Goal: Information Seeking & Learning: Learn about a topic

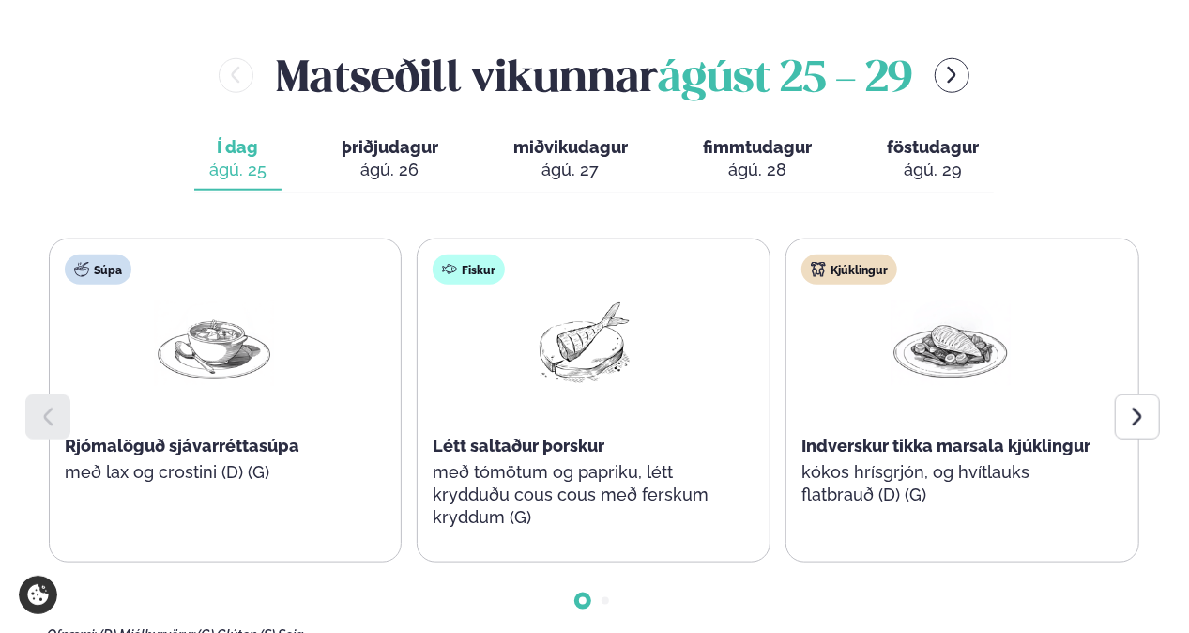
scroll to position [845, 0]
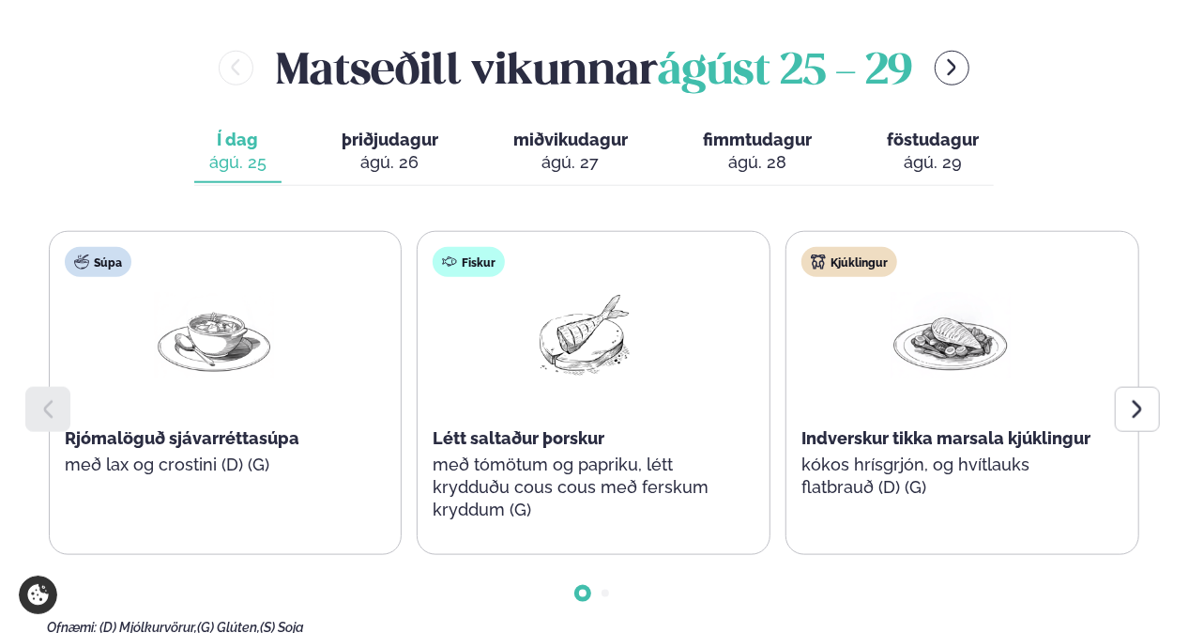
click at [1136, 400] on icon at bounding box center [1137, 409] width 9 height 18
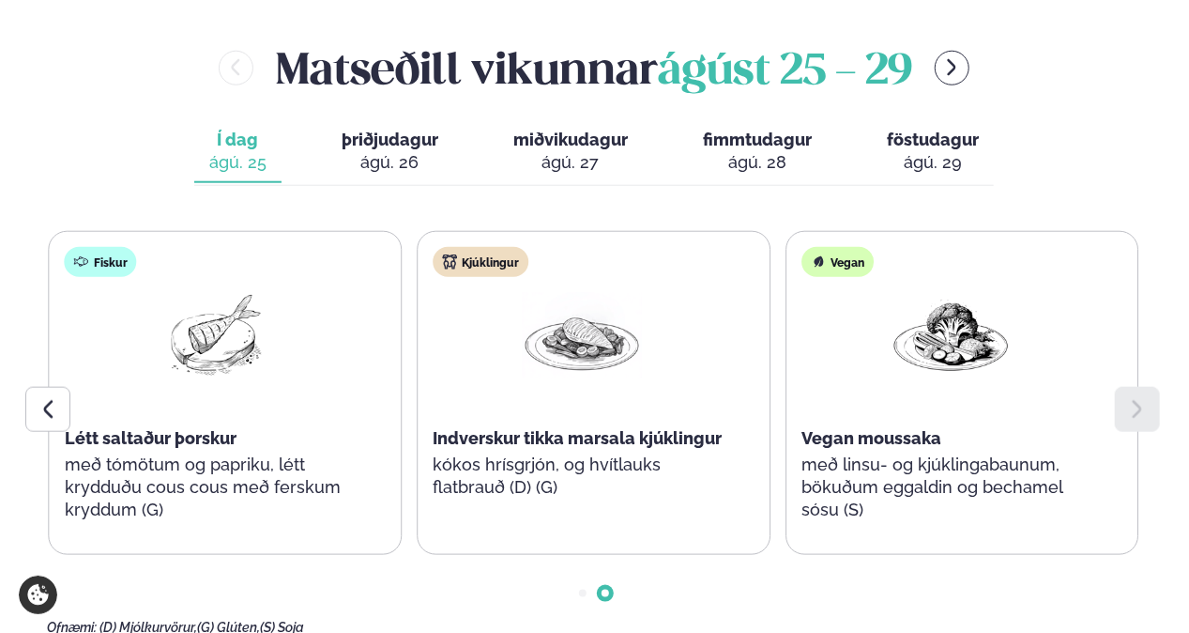
click at [425, 151] on div "ágú. 26" at bounding box center [390, 162] width 97 height 23
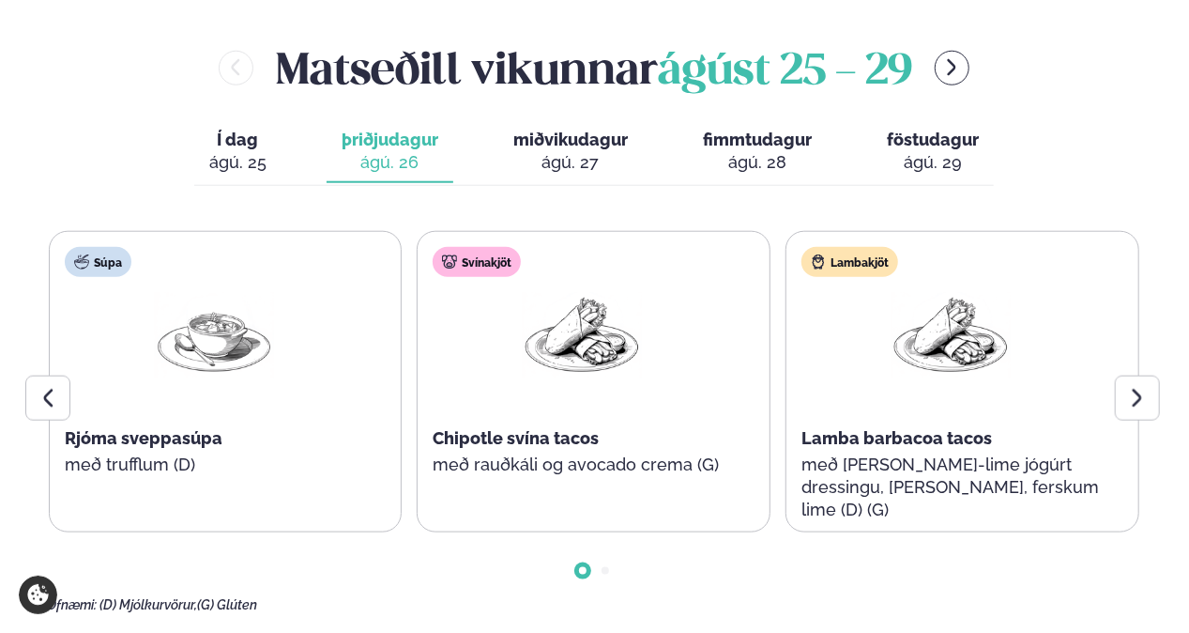
click at [607, 121] on button "miðvikudagur mið. [DATE]" at bounding box center [570, 152] width 145 height 62
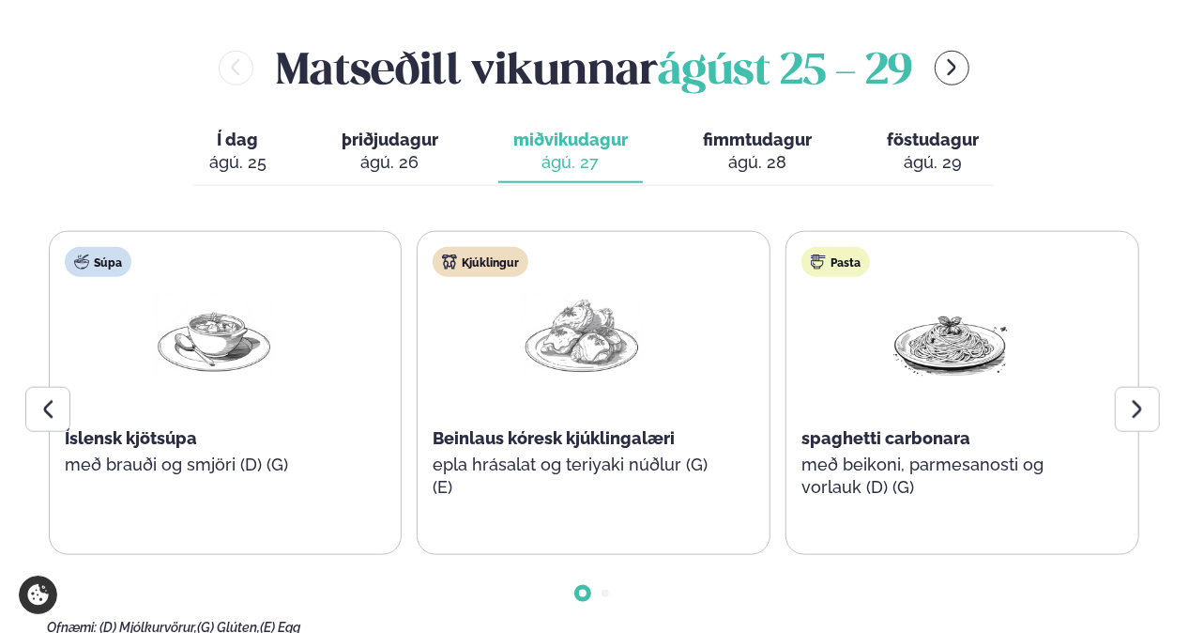
click at [1138, 387] on div at bounding box center [1137, 409] width 45 height 45
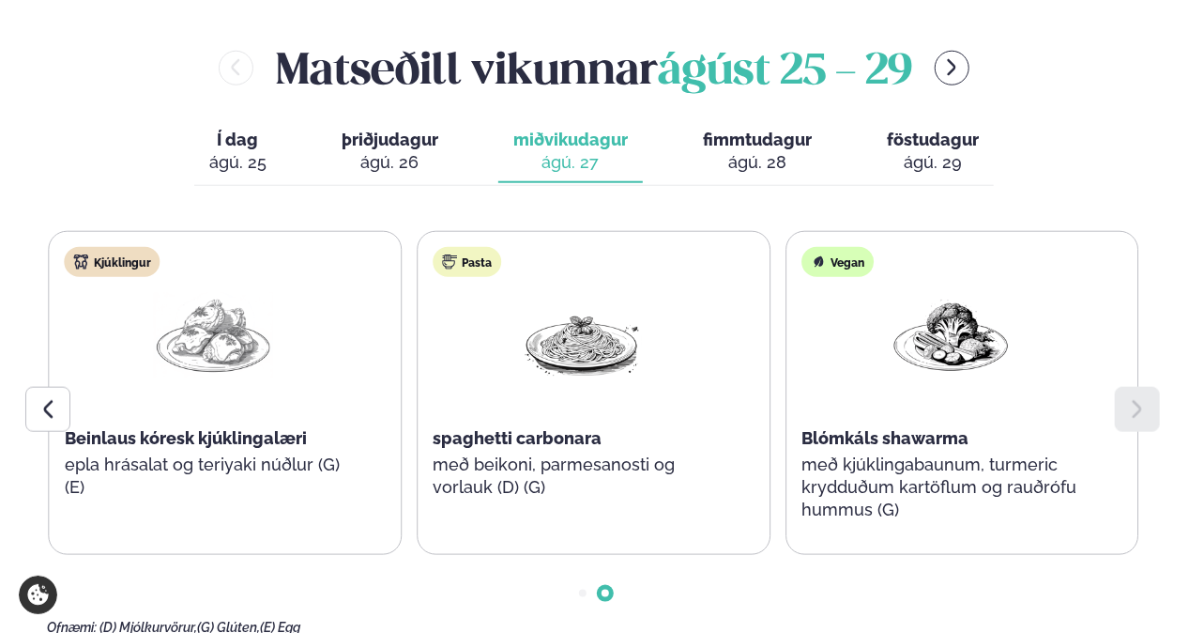
click at [737, 151] on div "ágú. 28" at bounding box center [757, 162] width 109 height 23
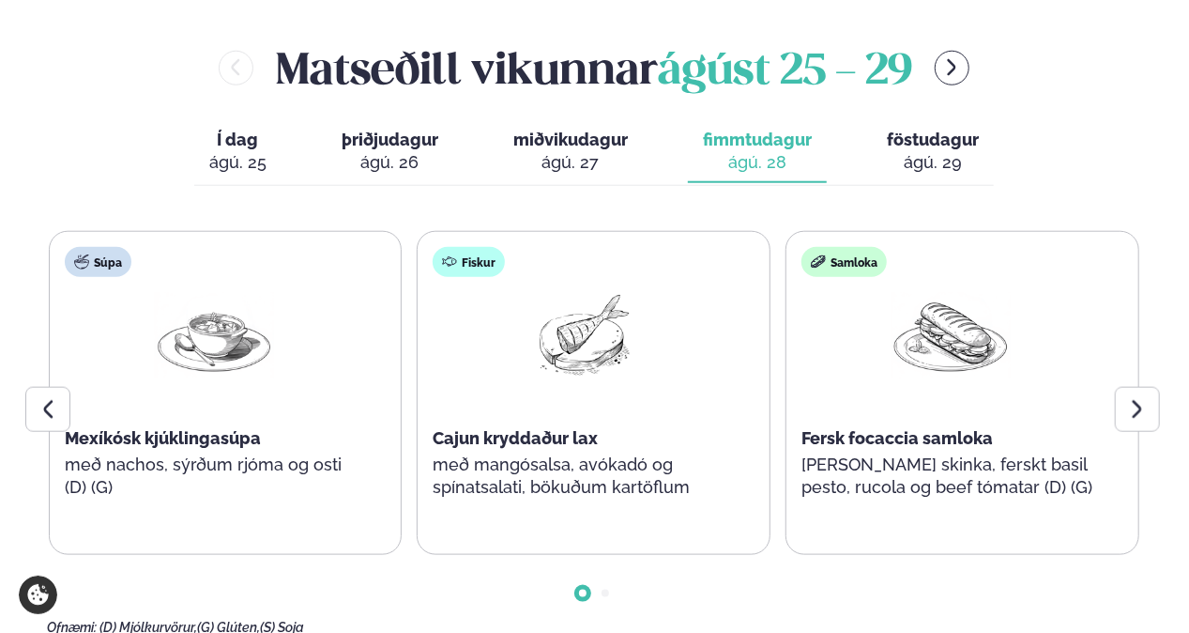
click at [1125, 387] on div at bounding box center [1137, 409] width 45 height 45
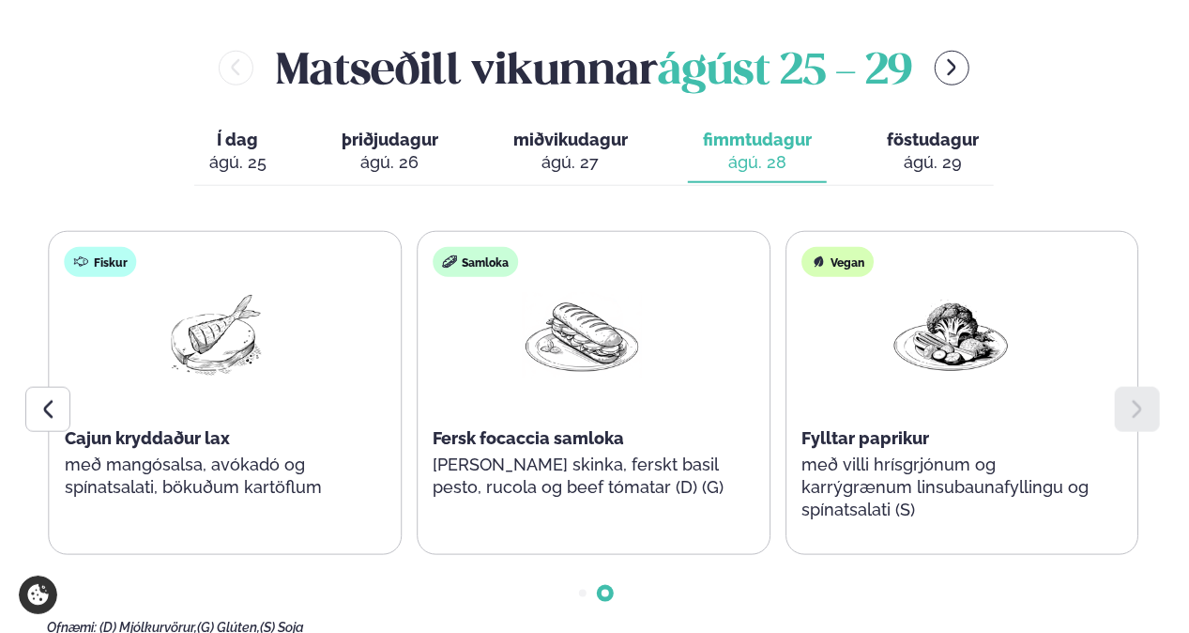
click at [934, 130] on span "föstudagur" at bounding box center [933, 140] width 92 height 20
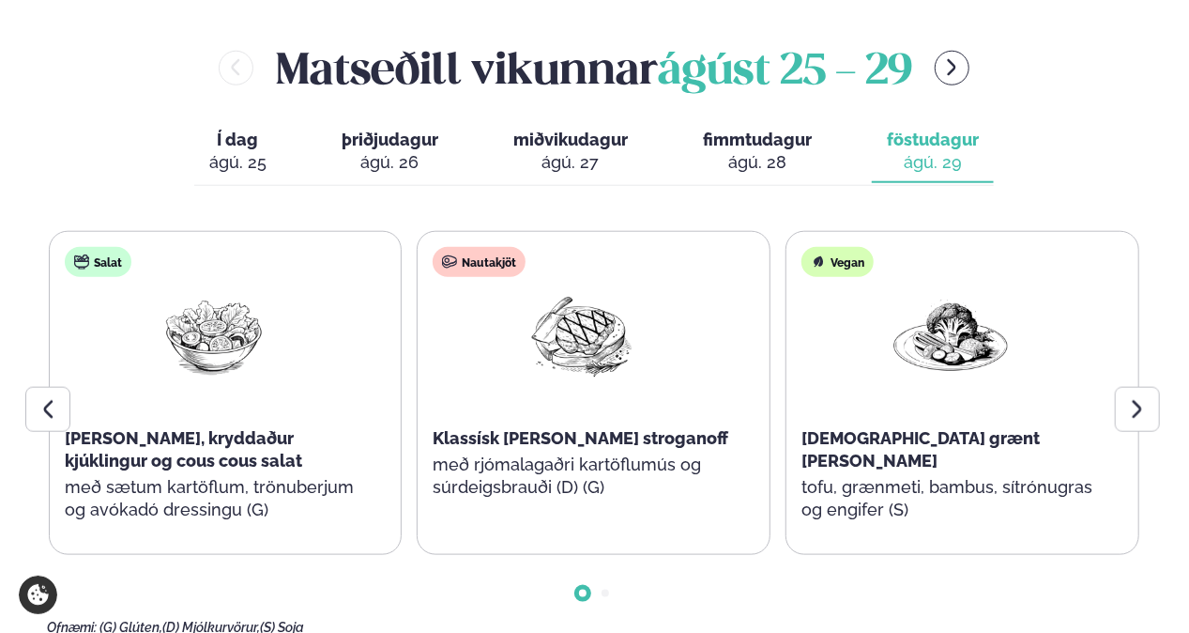
click at [938, 38] on div "Matseðill vikunnar [DATE] - [DATE]" at bounding box center [594, 68] width 1094 height 61
click at [953, 57] on icon "menu-btn-right" at bounding box center [951, 67] width 21 height 21
